Goal: Task Accomplishment & Management: Complete application form

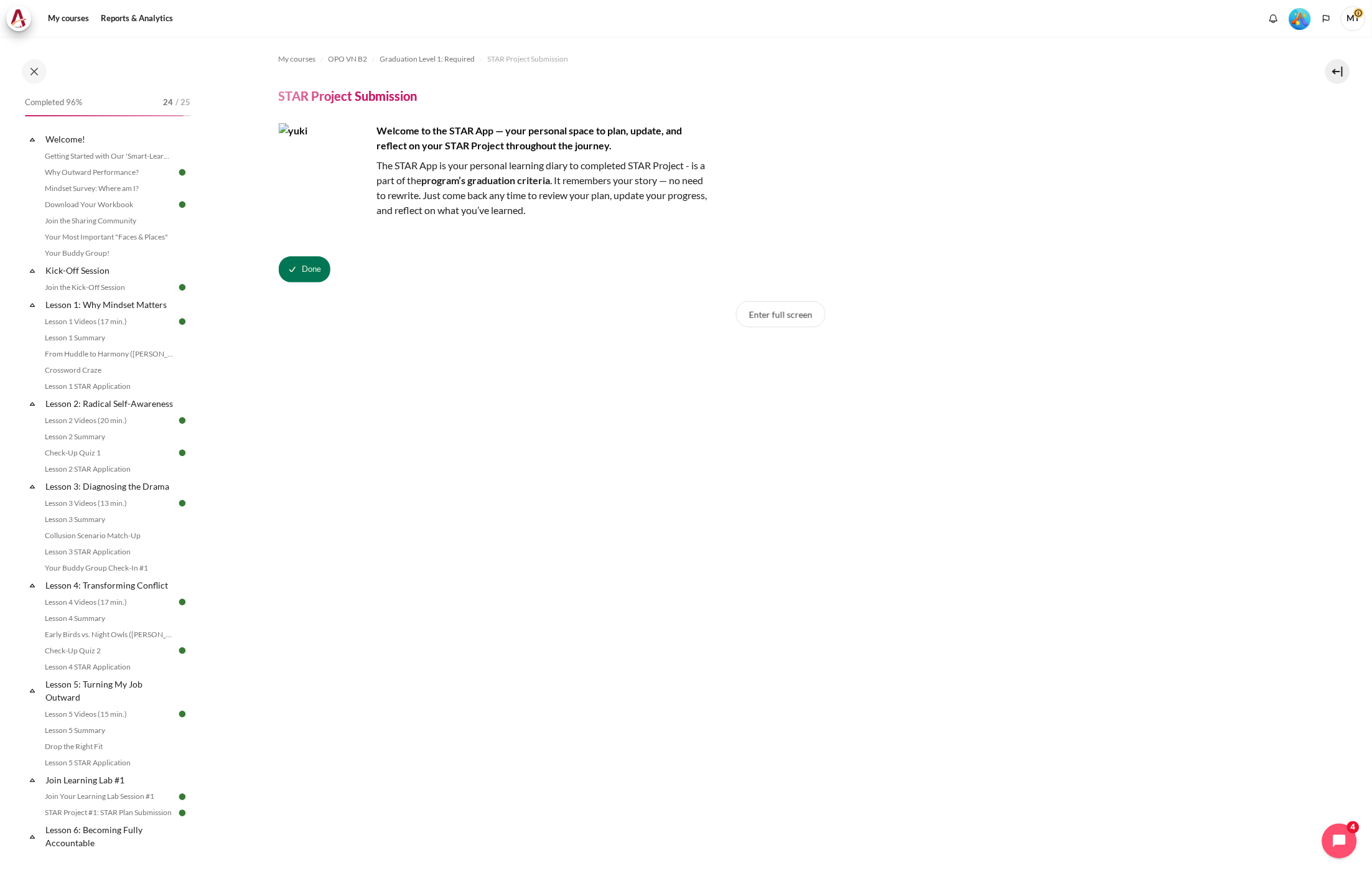
scroll to position [1032, 0]
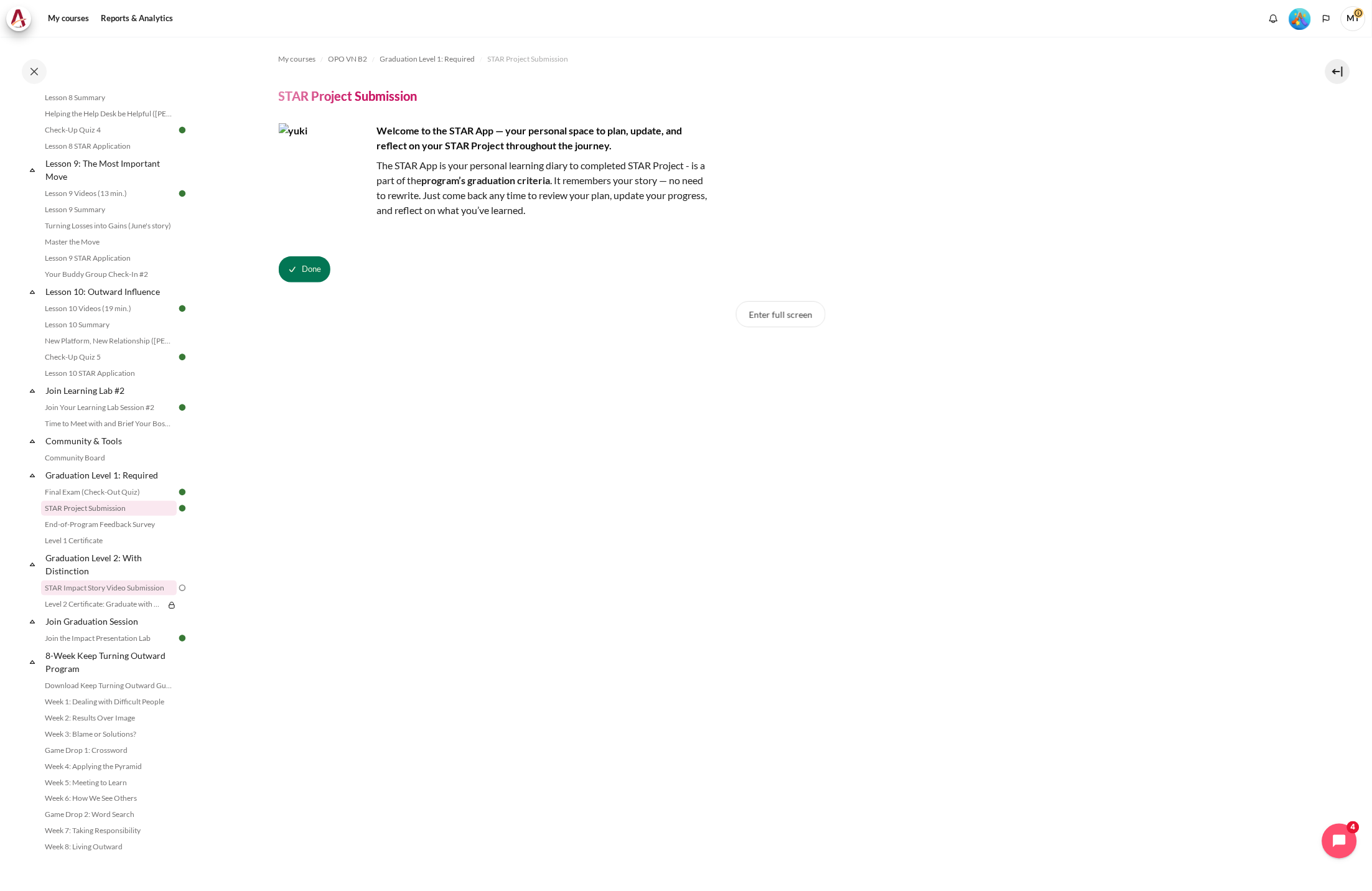
click at [112, 589] on link "STAR Impact Story Video Submission" at bounding box center [108, 588] width 135 height 15
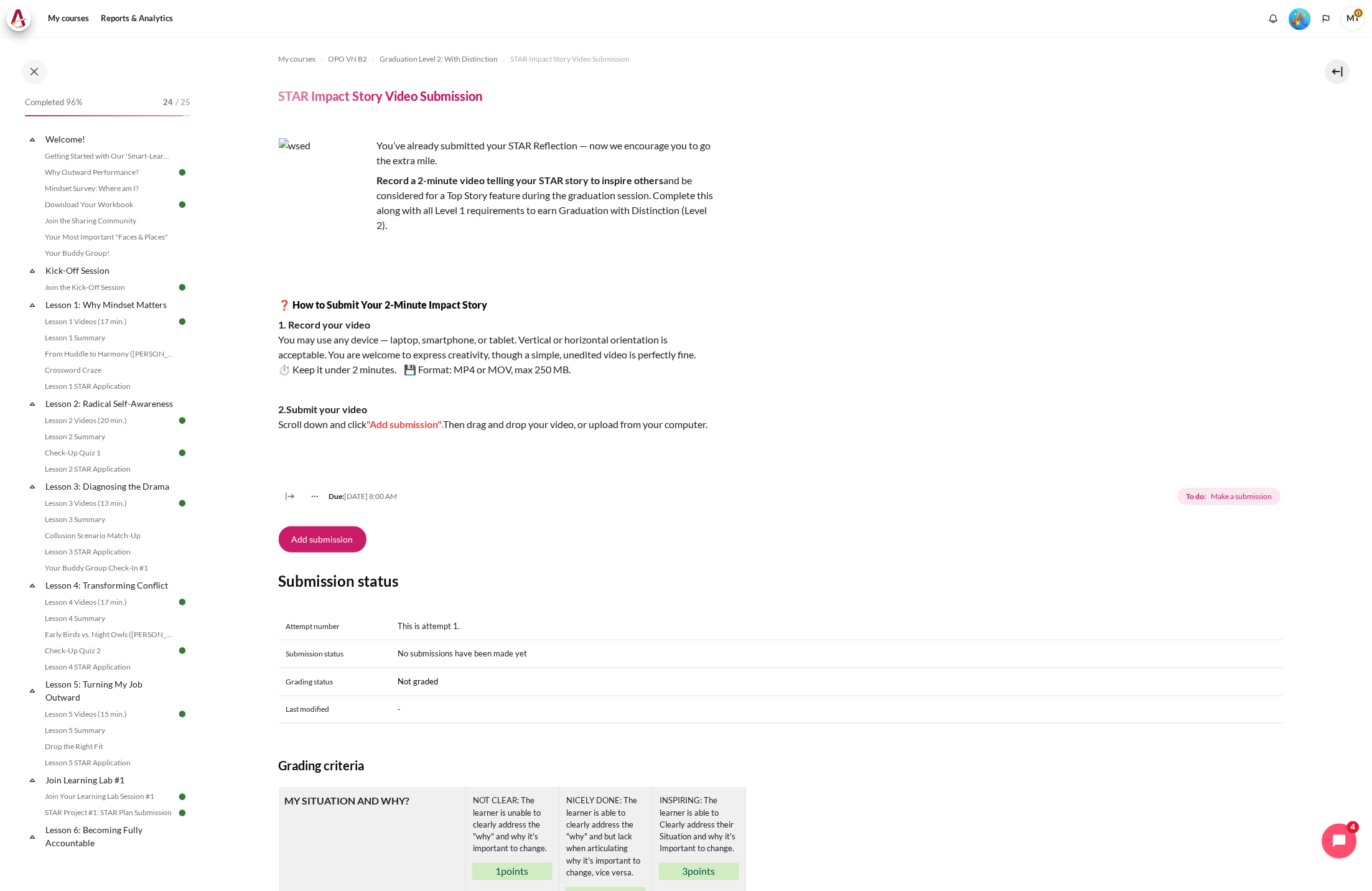
scroll to position [1032, 0]
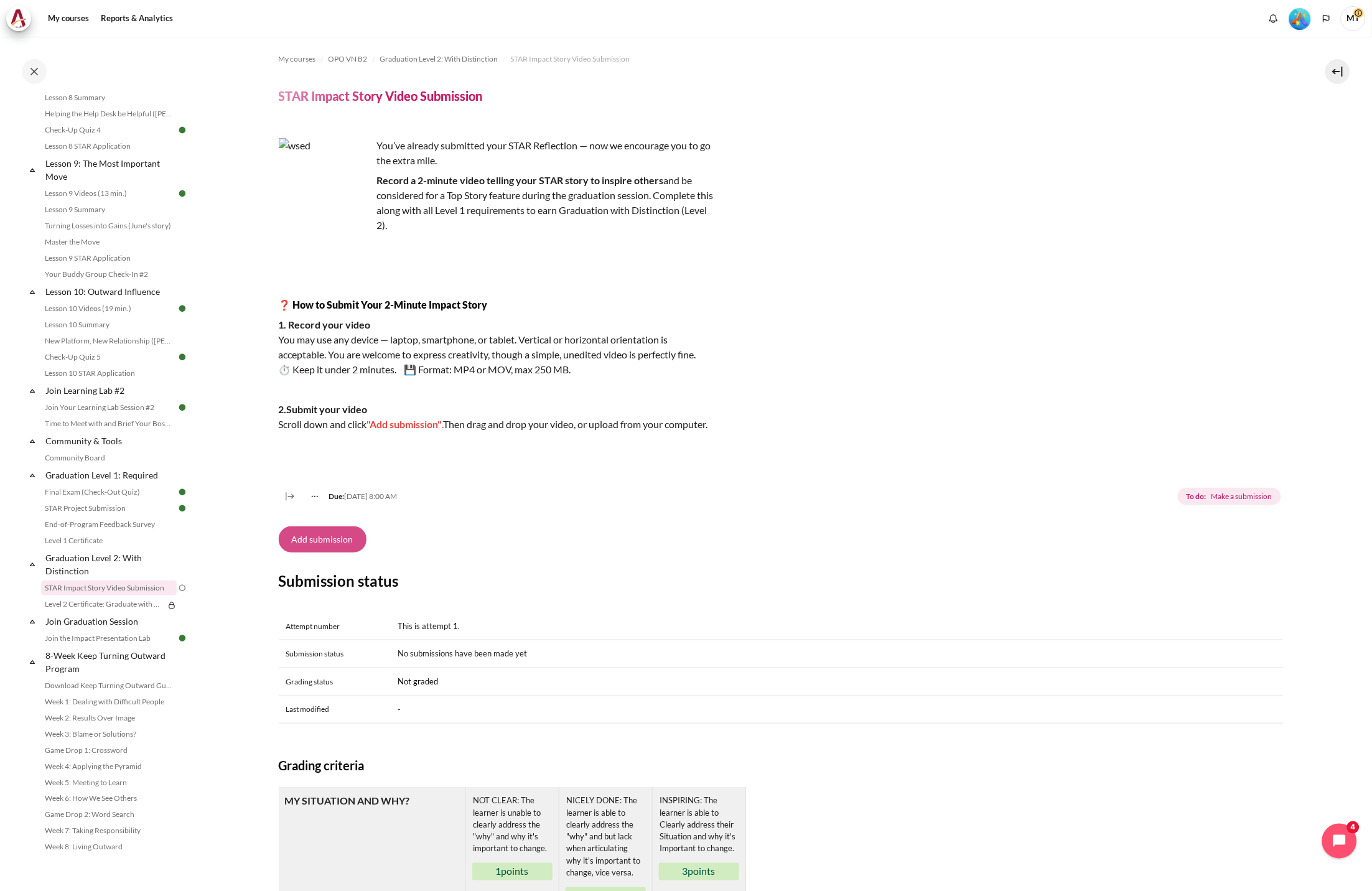
click at [320, 552] on button "Add submission" at bounding box center [322, 539] width 88 height 27
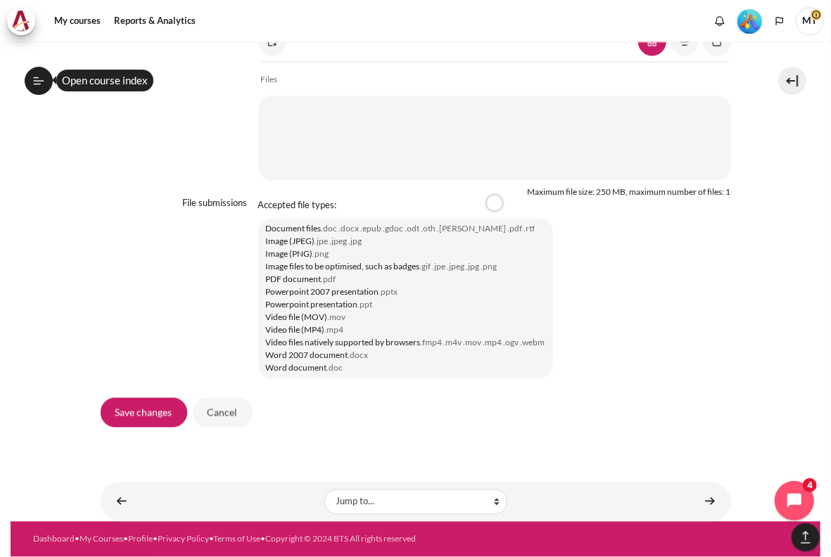
scroll to position [1239, 0]
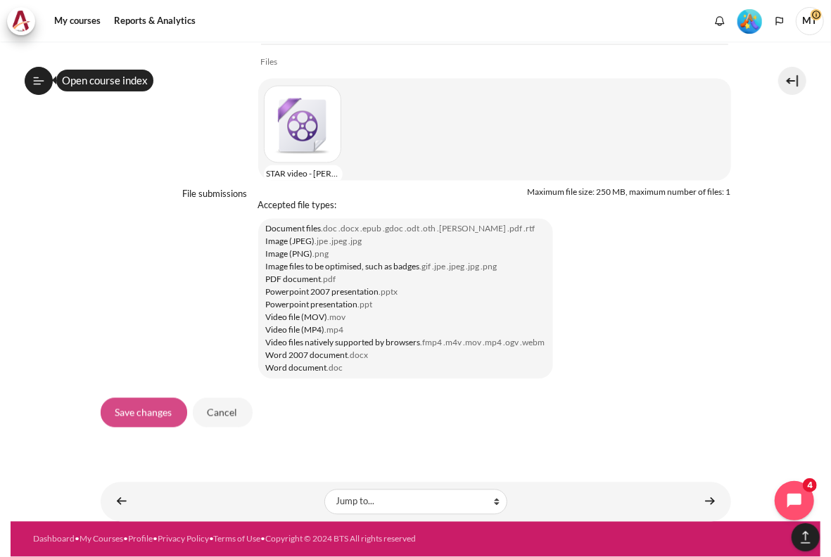
click at [147, 411] on input "Save changes" at bounding box center [144, 413] width 87 height 30
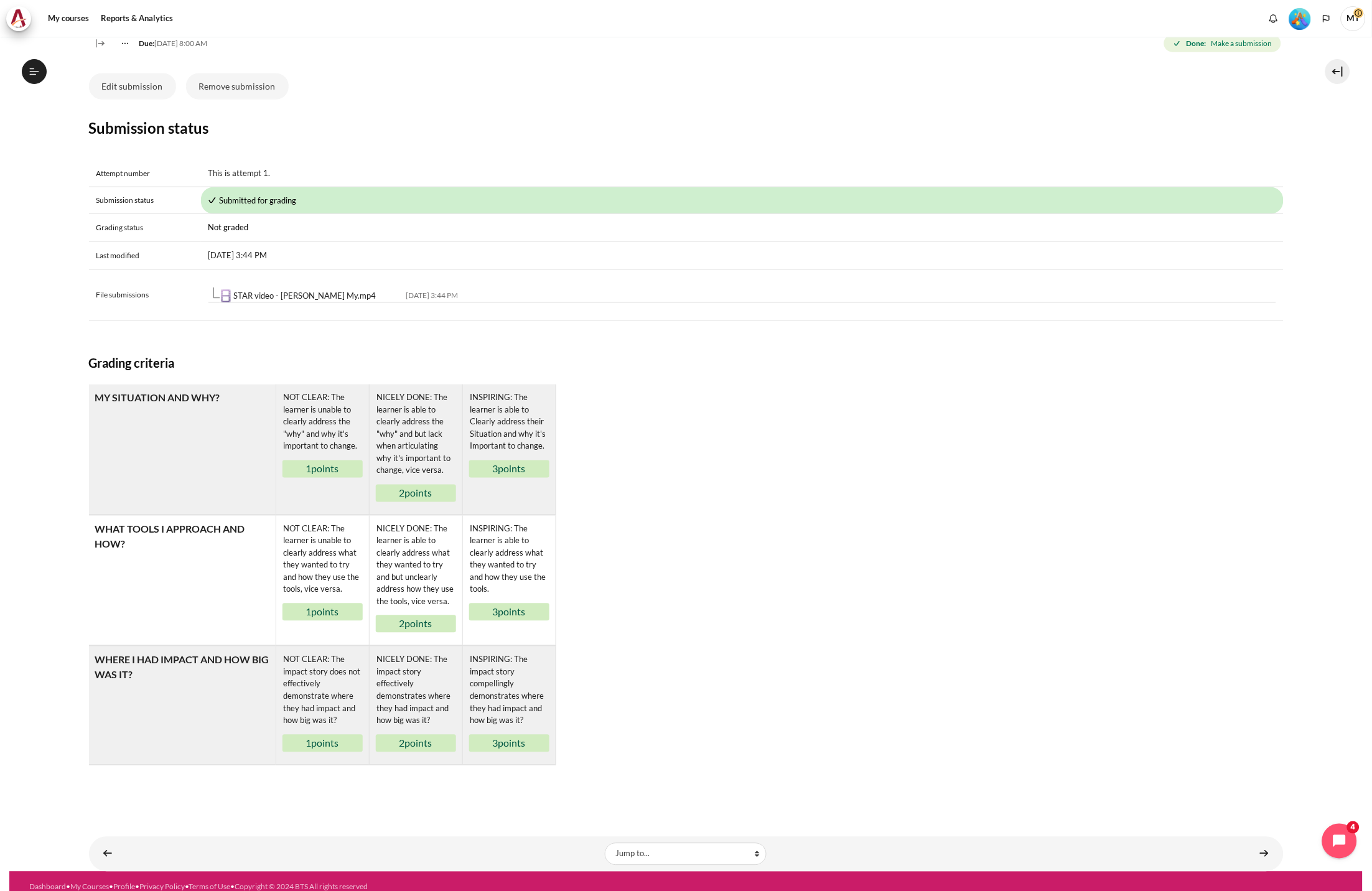
scroll to position [476, 0]
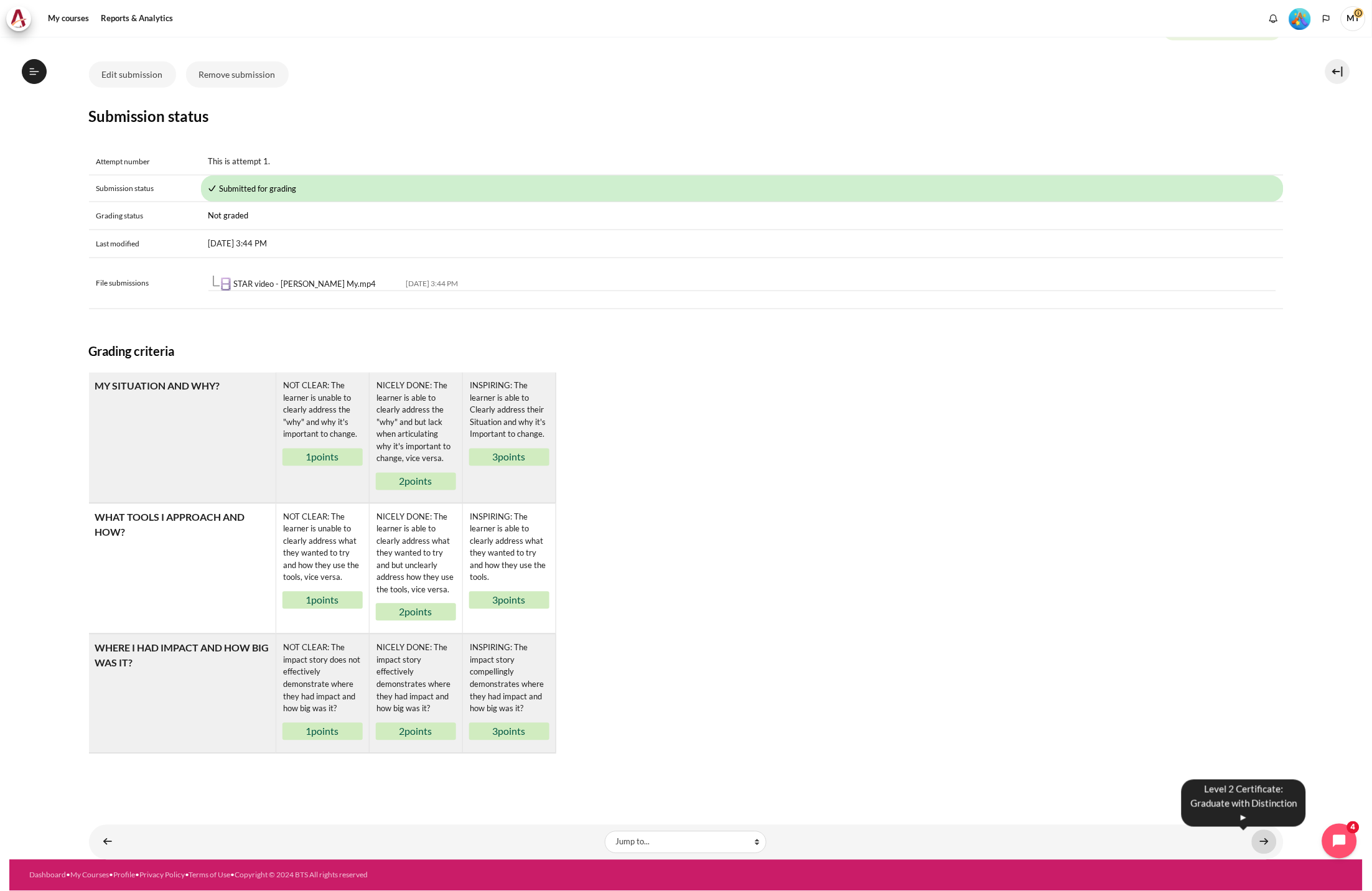
click at [734, 492] on link "Content" at bounding box center [1264, 842] width 25 height 24
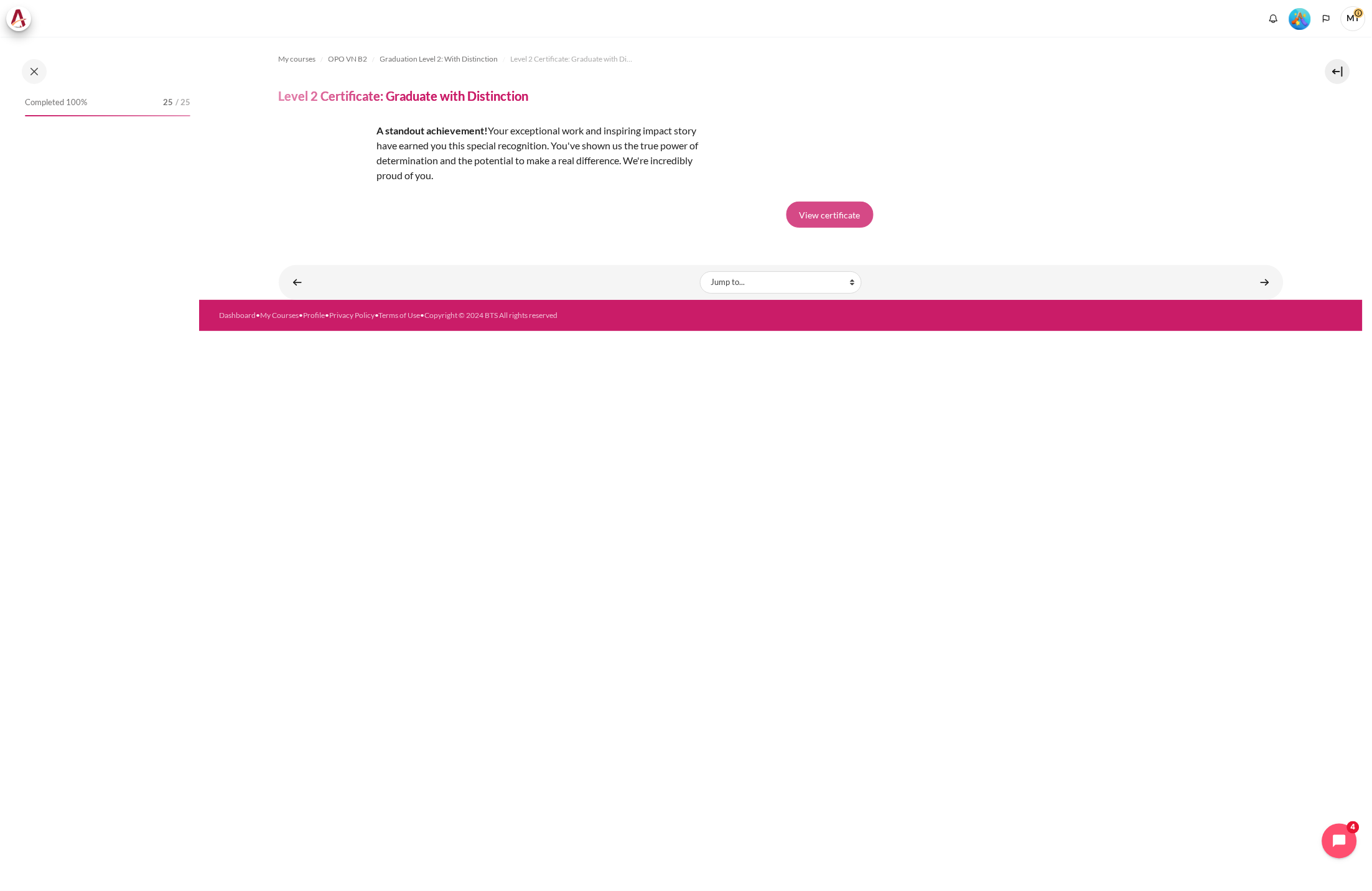
click at [835, 211] on link "View certificate" at bounding box center [830, 215] width 88 height 27
